Goal: Information Seeking & Learning: Check status

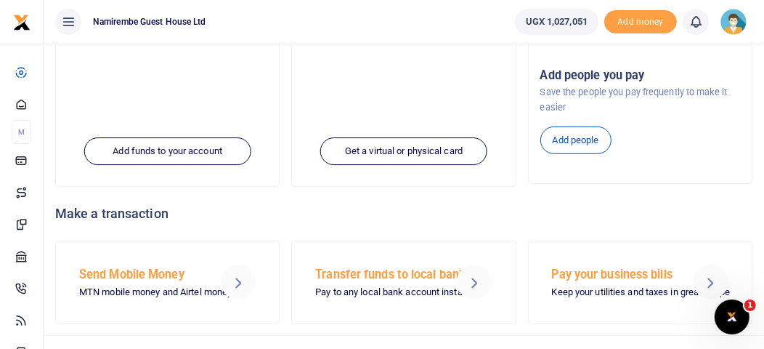
scroll to position [403, 0]
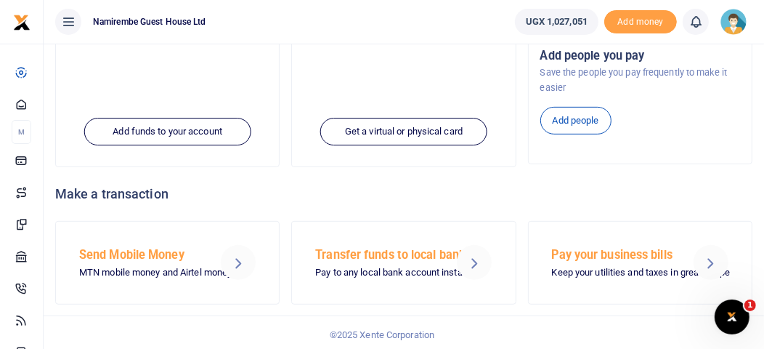
click at [391, 255] on h5 "Transfer funds to local banks" at bounding box center [379, 255] width 129 height 15
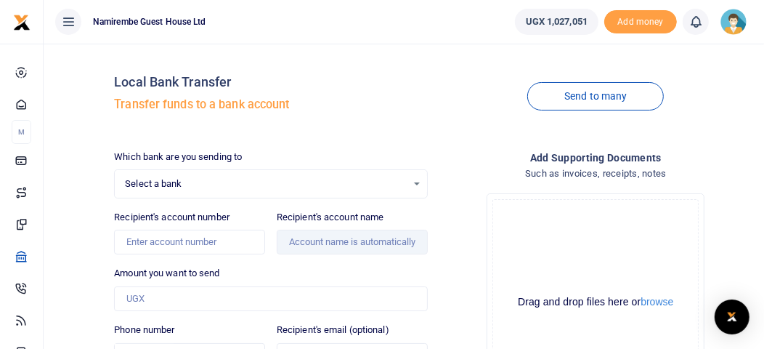
select select
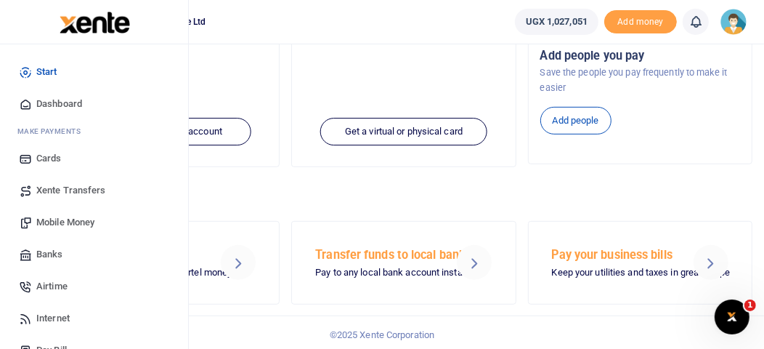
click at [140, 295] on link "Airtime" at bounding box center [94, 286] width 165 height 32
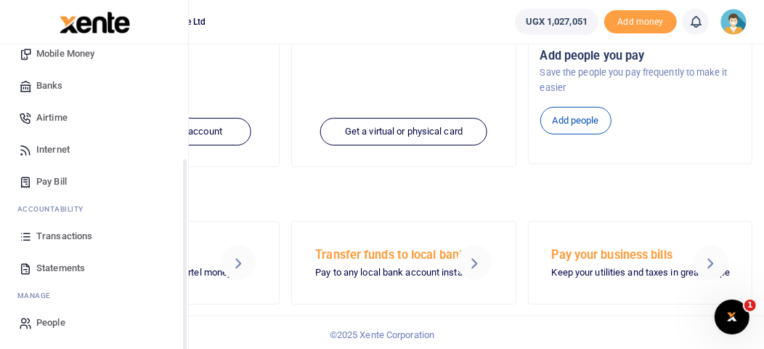
click at [185, 331] on div "Start Dashboard M ake Payments Cards Xente Transfers Mobile Money Banks Airtime…" at bounding box center [94, 113] width 188 height 474
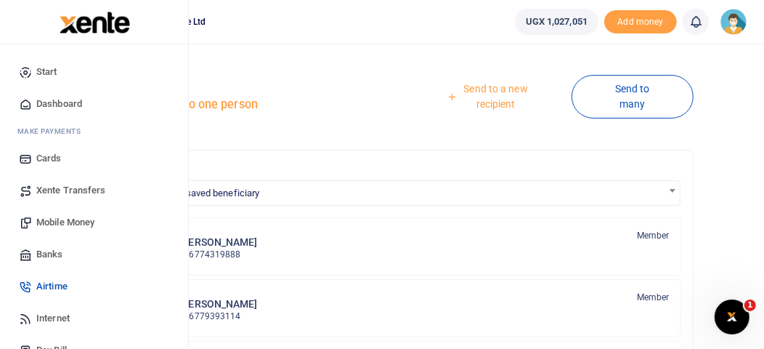
click at [43, 156] on span "Cards" at bounding box center [48, 158] width 25 height 15
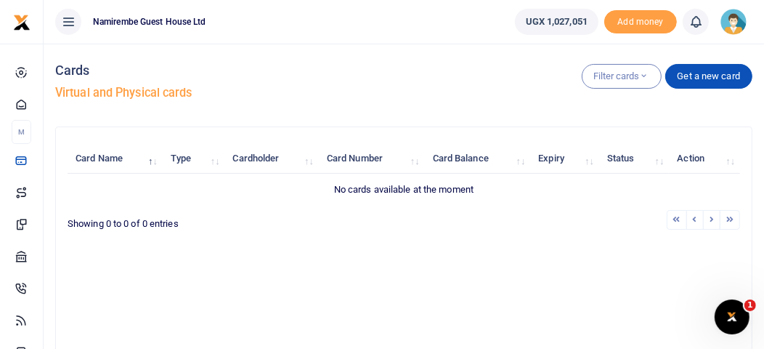
click at [70, 19] on icon at bounding box center [68, 22] width 15 height 16
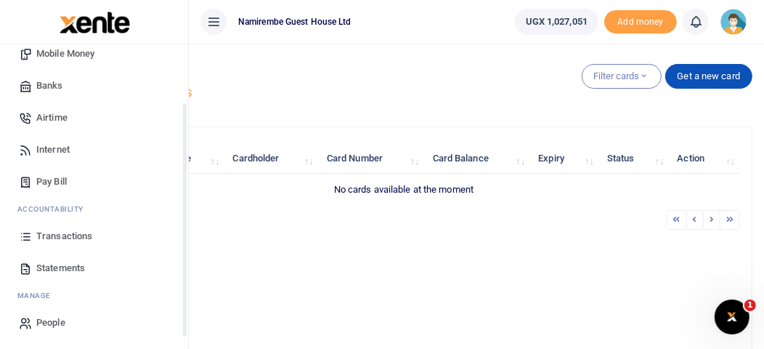
scroll to position [169, 0]
click at [184, 310] on div "Start Dashboard M ake Payments Cards Xente Transfers Mobile Money Banks Airtime…" at bounding box center [94, 113] width 188 height 474
click at [184, 310] on div "Start Dashboard M ake Payments Cards Xente Transfers Mobile Money Banks Airtime…" at bounding box center [94, 218] width 189 height 349
click at [66, 177] on span "Pay Bill" at bounding box center [51, 181] width 31 height 15
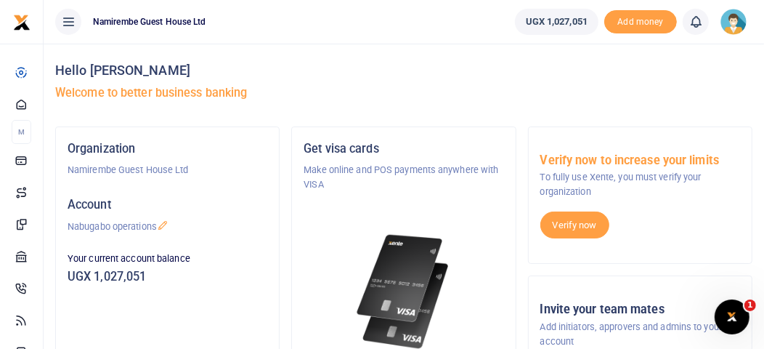
click at [70, 18] on icon at bounding box center [68, 22] width 15 height 16
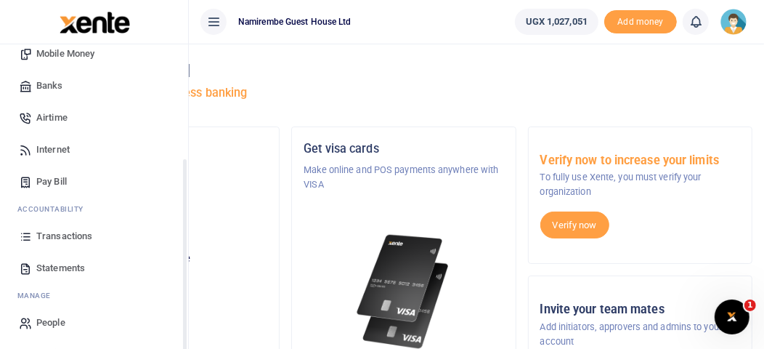
click at [185, 282] on div "Start Dashboard M ake Payments Cards Xente Transfers Mobile Money Banks Airtime…" at bounding box center [94, 113] width 188 height 474
click at [185, 282] on div "Start Dashboard M ake Payments Cards Xente Transfers Mobile Money Banks Airtime…" at bounding box center [94, 218] width 189 height 349
click at [43, 229] on span "Transactions" at bounding box center [64, 236] width 56 height 15
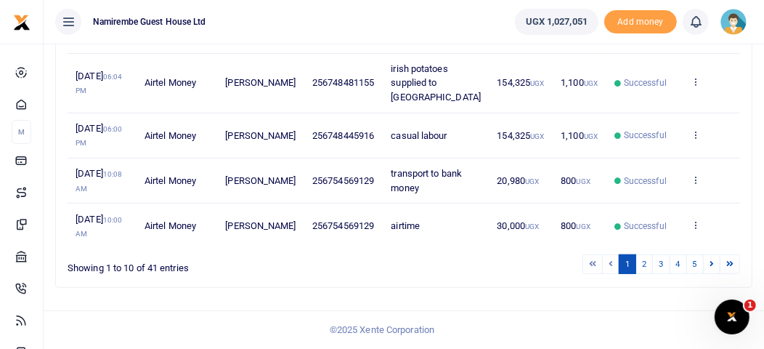
scroll to position [540, 0]
click at [695, 264] on link "5" at bounding box center [695, 264] width 17 height 20
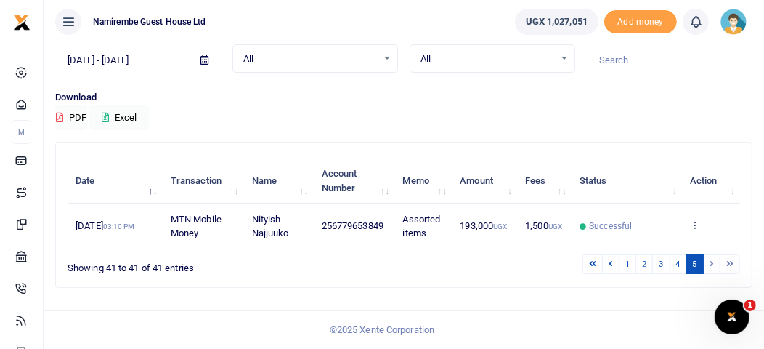
scroll to position [64, 0]
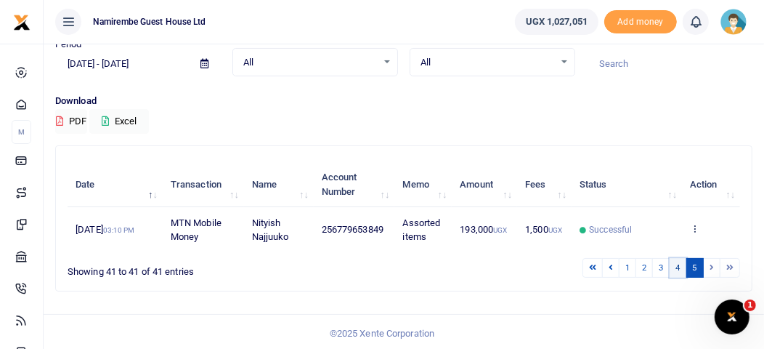
click at [680, 266] on link "4" at bounding box center [678, 268] width 17 height 20
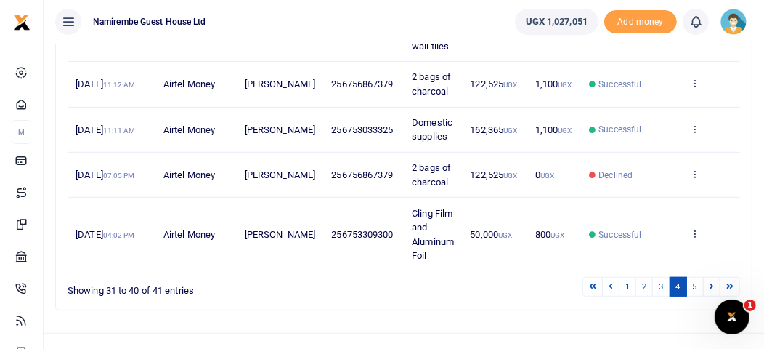
scroll to position [526, 0]
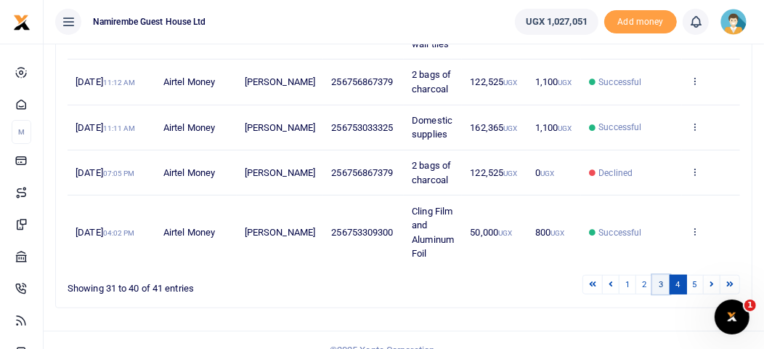
click at [665, 275] on link "3" at bounding box center [660, 285] width 17 height 20
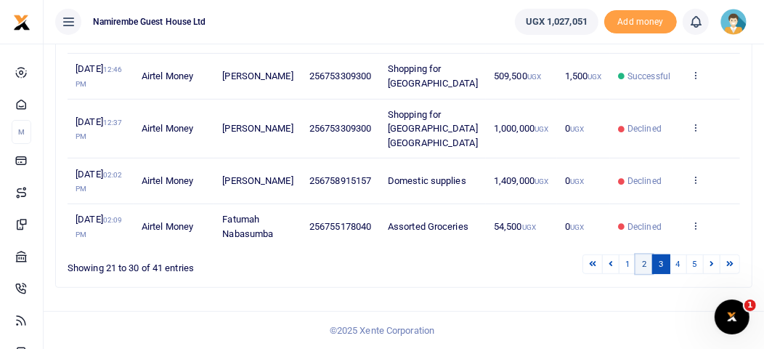
click at [646, 274] on link "2" at bounding box center [644, 264] width 17 height 20
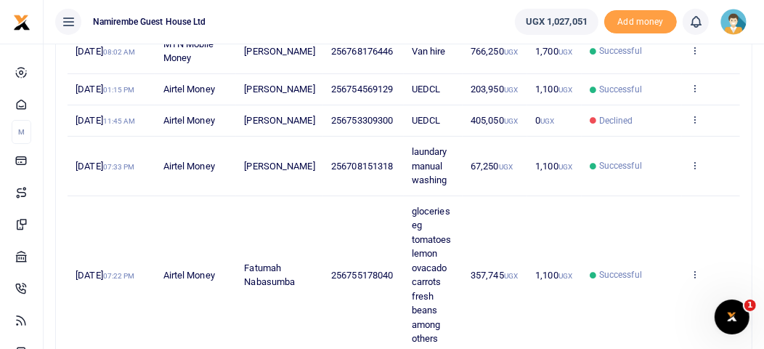
scroll to position [319, 0]
click at [70, 20] on icon at bounding box center [68, 22] width 15 height 16
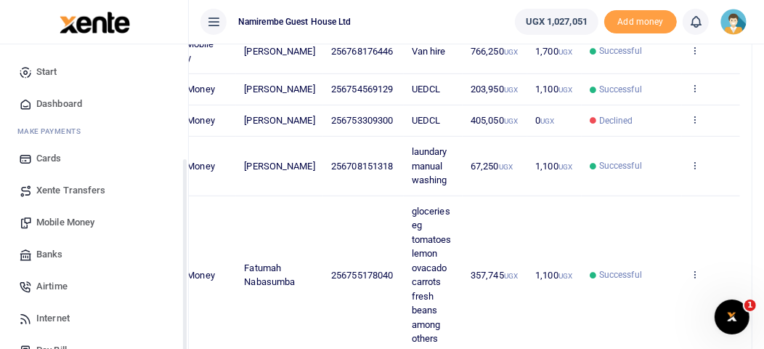
scroll to position [169, 0]
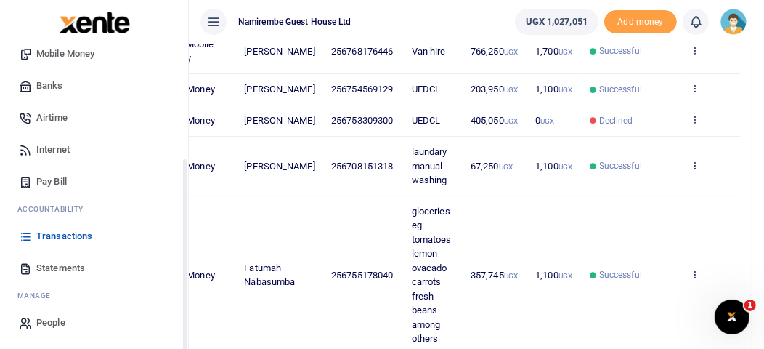
click at [184, 331] on div "Start Dashboard M ake Payments Cards Xente Transfers Mobile Money Banks Airtime…" at bounding box center [94, 113] width 188 height 474
click at [68, 264] on span "Statements" at bounding box center [60, 268] width 49 height 15
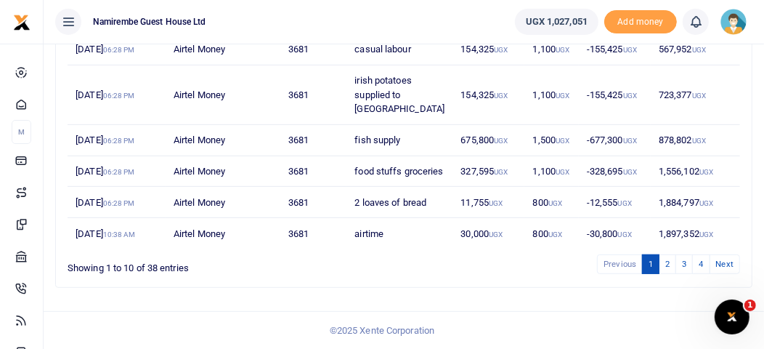
scroll to position [540, 0]
click at [671, 265] on link "2" at bounding box center [667, 264] width 17 height 20
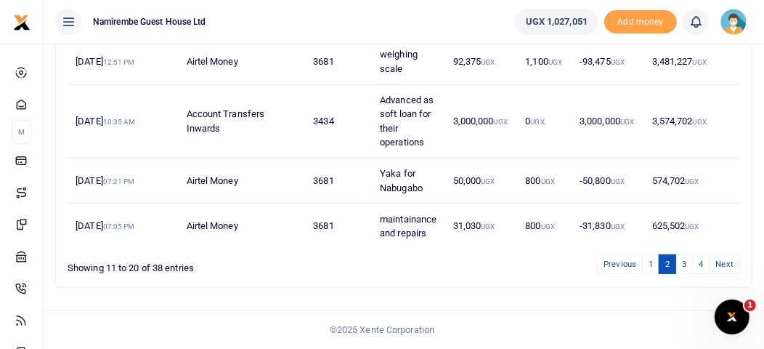
scroll to position [597, 0]
click at [689, 264] on link "3" at bounding box center [684, 264] width 17 height 20
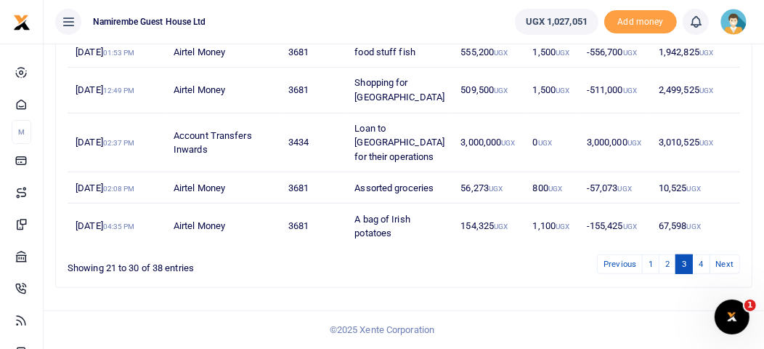
scroll to position [686, 0]
click at [671, 270] on link "2" at bounding box center [667, 264] width 17 height 20
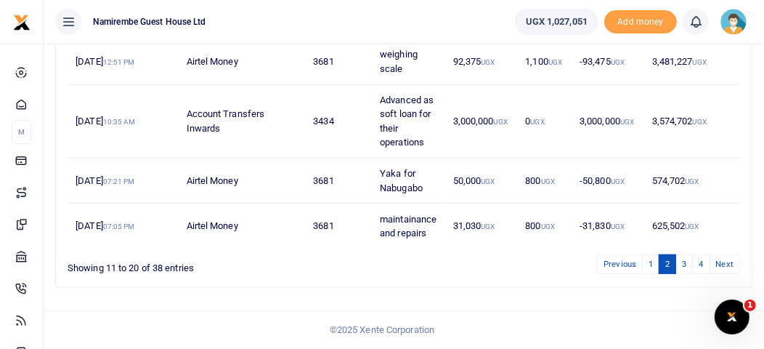
scroll to position [597, 0]
click at [650, 262] on link "1" at bounding box center [650, 264] width 17 height 20
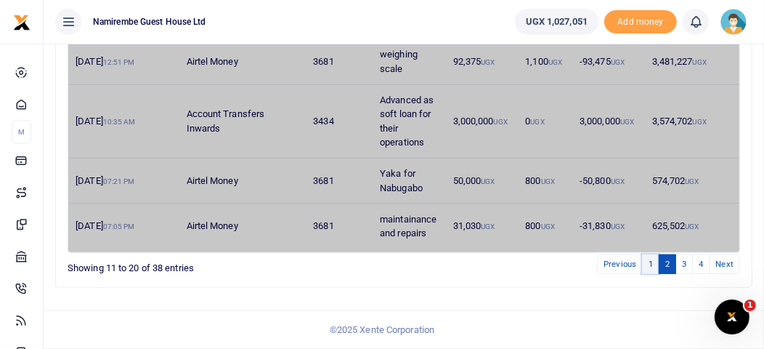
click at [650, 262] on link "1" at bounding box center [650, 264] width 17 height 20
click at [653, 262] on link "1" at bounding box center [650, 264] width 17 height 20
click at [629, 262] on link "Previous" at bounding box center [620, 264] width 46 height 20
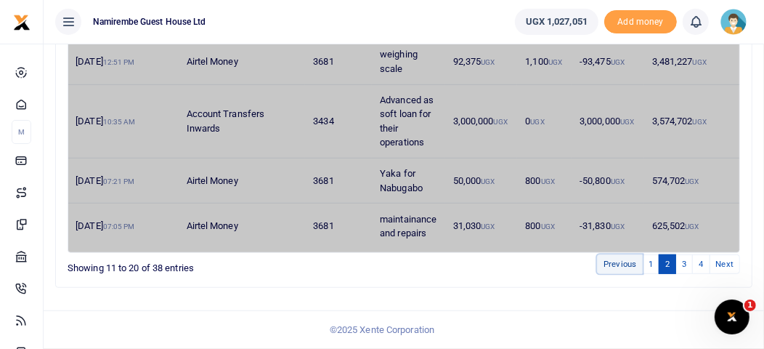
click at [629, 262] on link "Previous" at bounding box center [620, 264] width 46 height 20
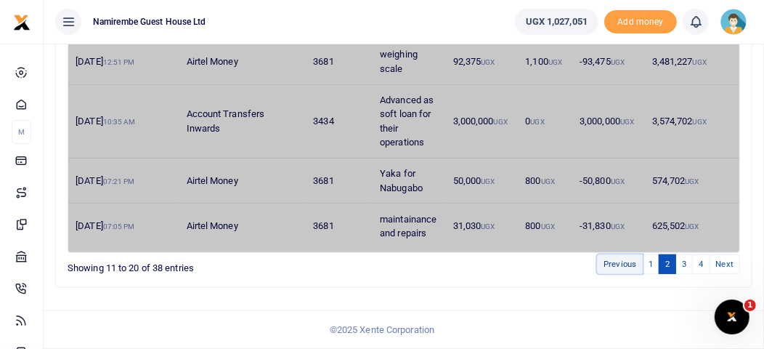
drag, startPoint x: 629, startPoint y: 262, endPoint x: 699, endPoint y: 123, distance: 156.0
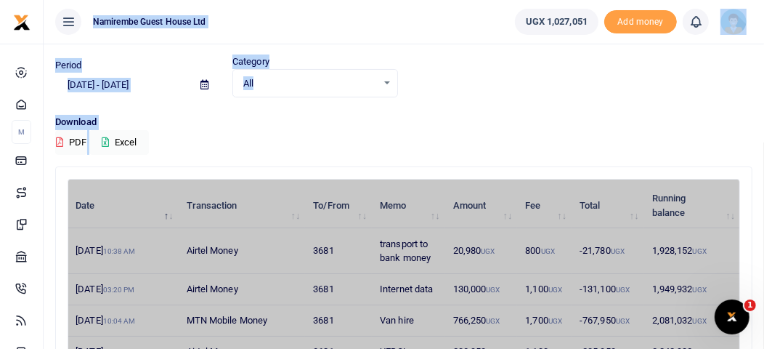
scroll to position [0, 0]
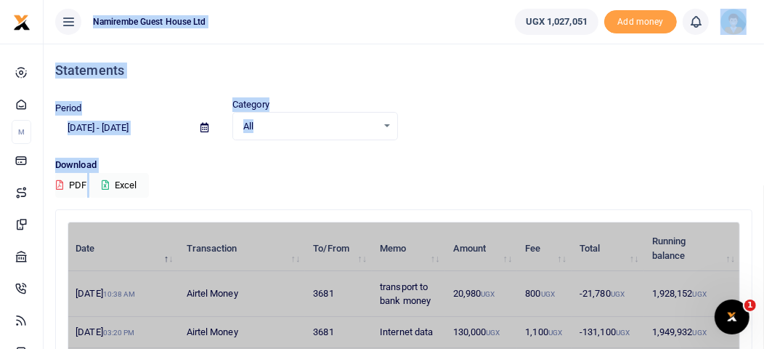
click at [677, 185] on div "Download PDF Excel" at bounding box center [403, 178] width 697 height 40
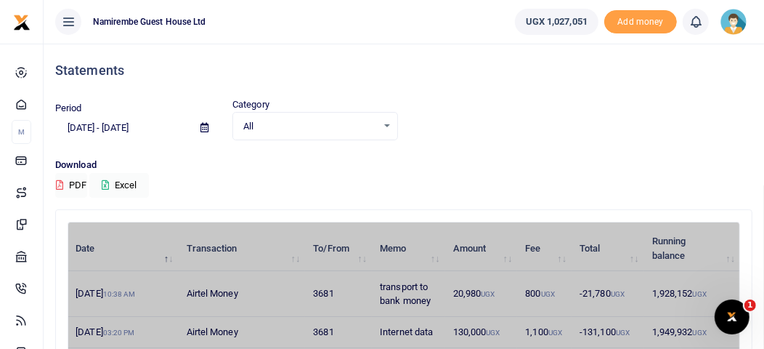
click at [700, 174] on div "Download PDF Excel" at bounding box center [403, 178] width 697 height 40
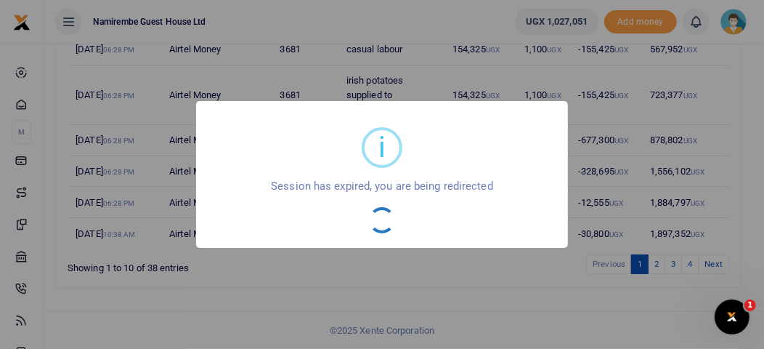
scroll to position [526, 0]
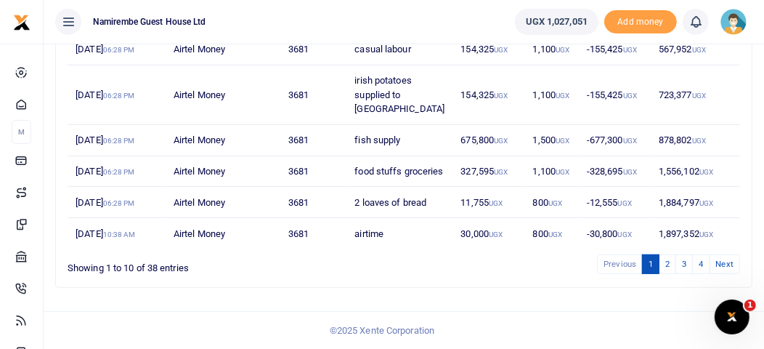
scroll to position [540, 0]
click at [670, 263] on link "2" at bounding box center [667, 264] width 17 height 20
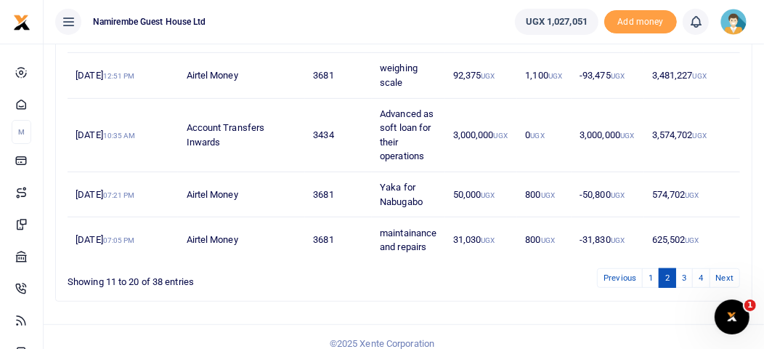
scroll to position [597, 0]
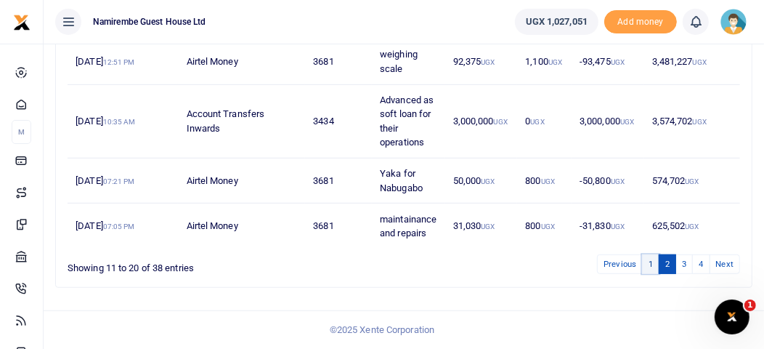
click at [656, 263] on link "1" at bounding box center [650, 264] width 17 height 20
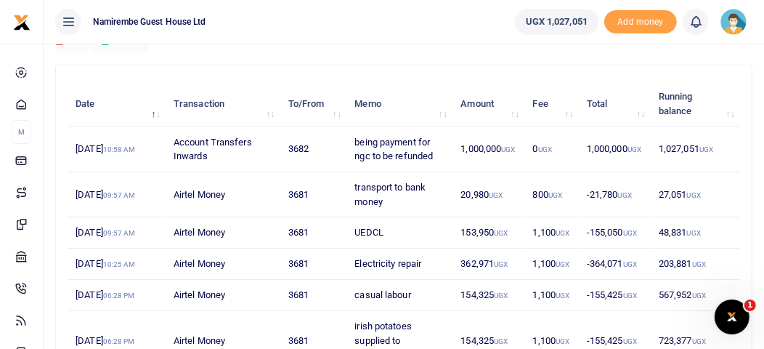
scroll to position [133, 0]
